Goal: Use online tool/utility: Utilize a website feature to perform a specific function

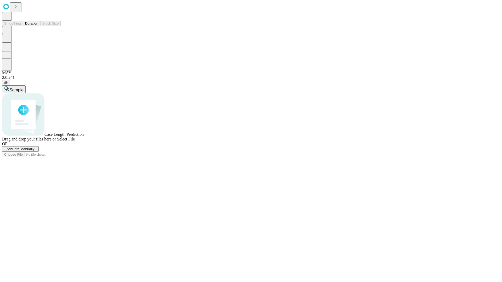
click at [38, 26] on button "Duration" at bounding box center [31, 23] width 17 height 5
click at [24, 88] on span "Sample" at bounding box center [16, 90] width 14 height 4
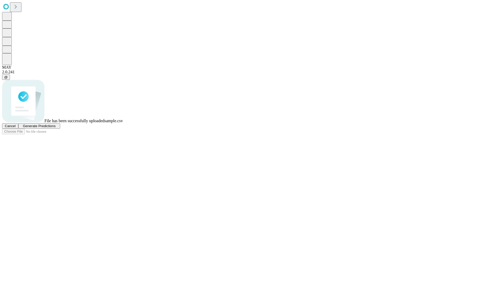
click at [55, 128] on span "Generate Predictions" at bounding box center [39, 126] width 33 height 4
